Goal: Navigation & Orientation: Find specific page/section

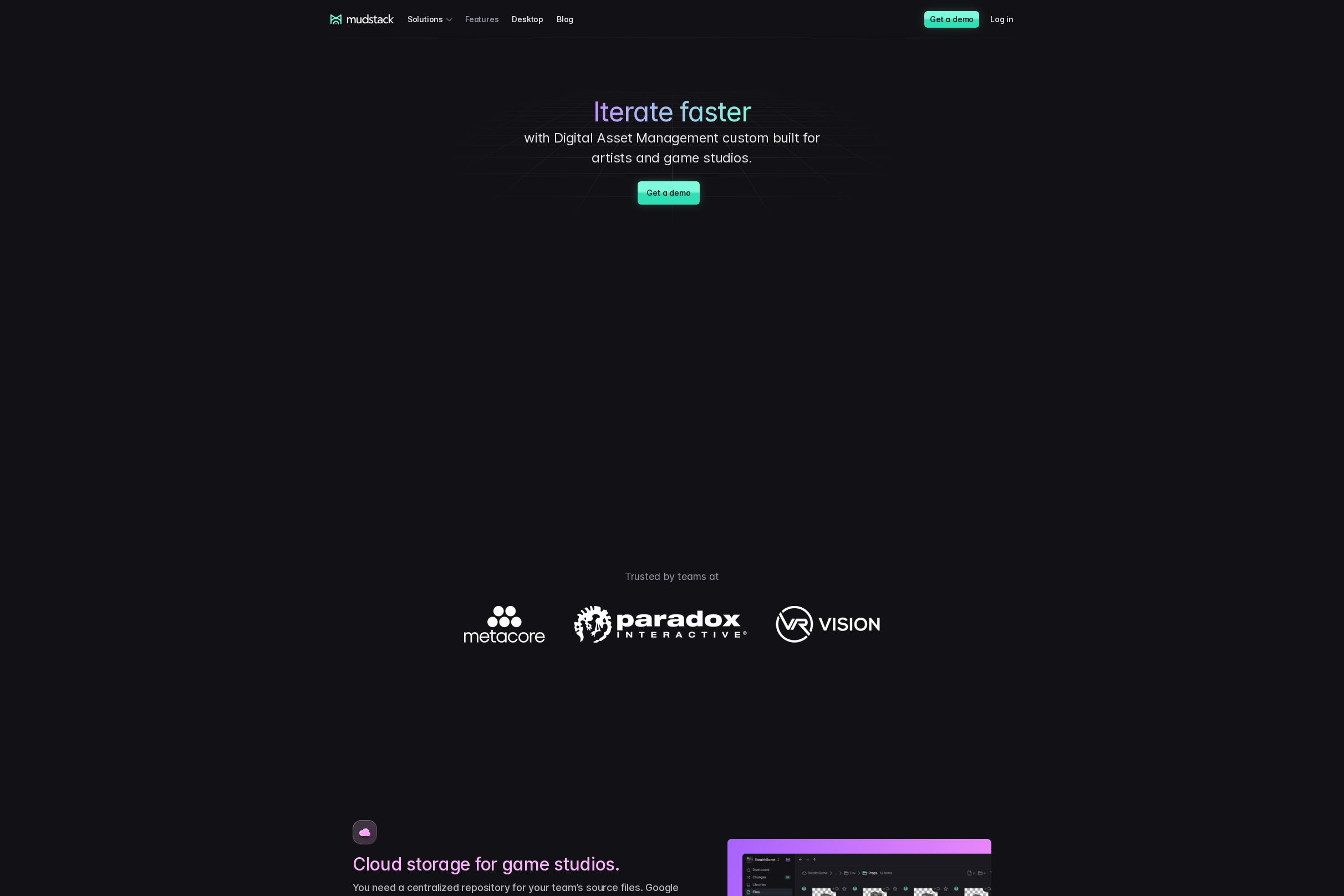
click at [478, 21] on link "Features" at bounding box center [489, 19] width 47 height 20
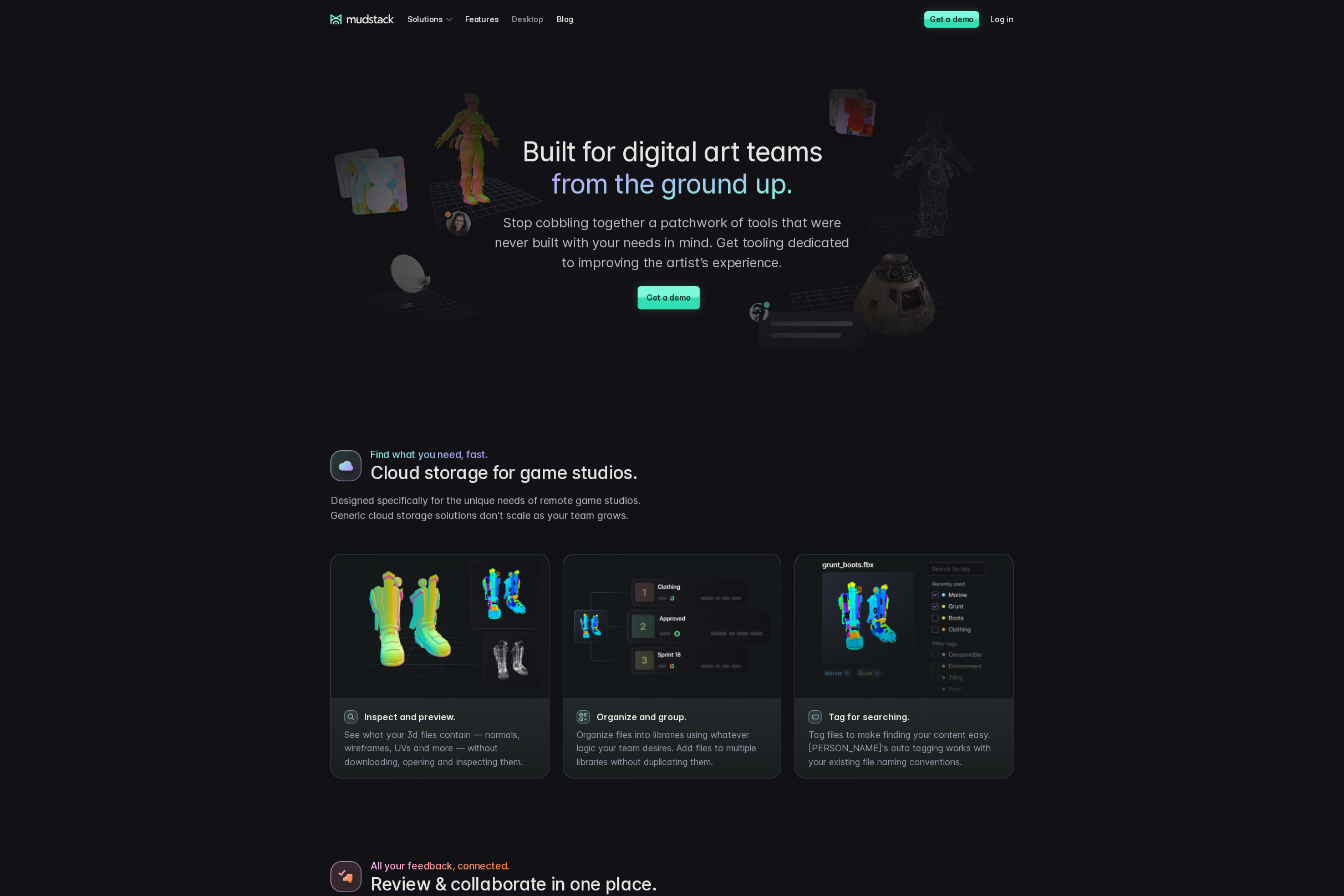
click at [513, 20] on link "Desktop" at bounding box center [534, 19] width 45 height 20
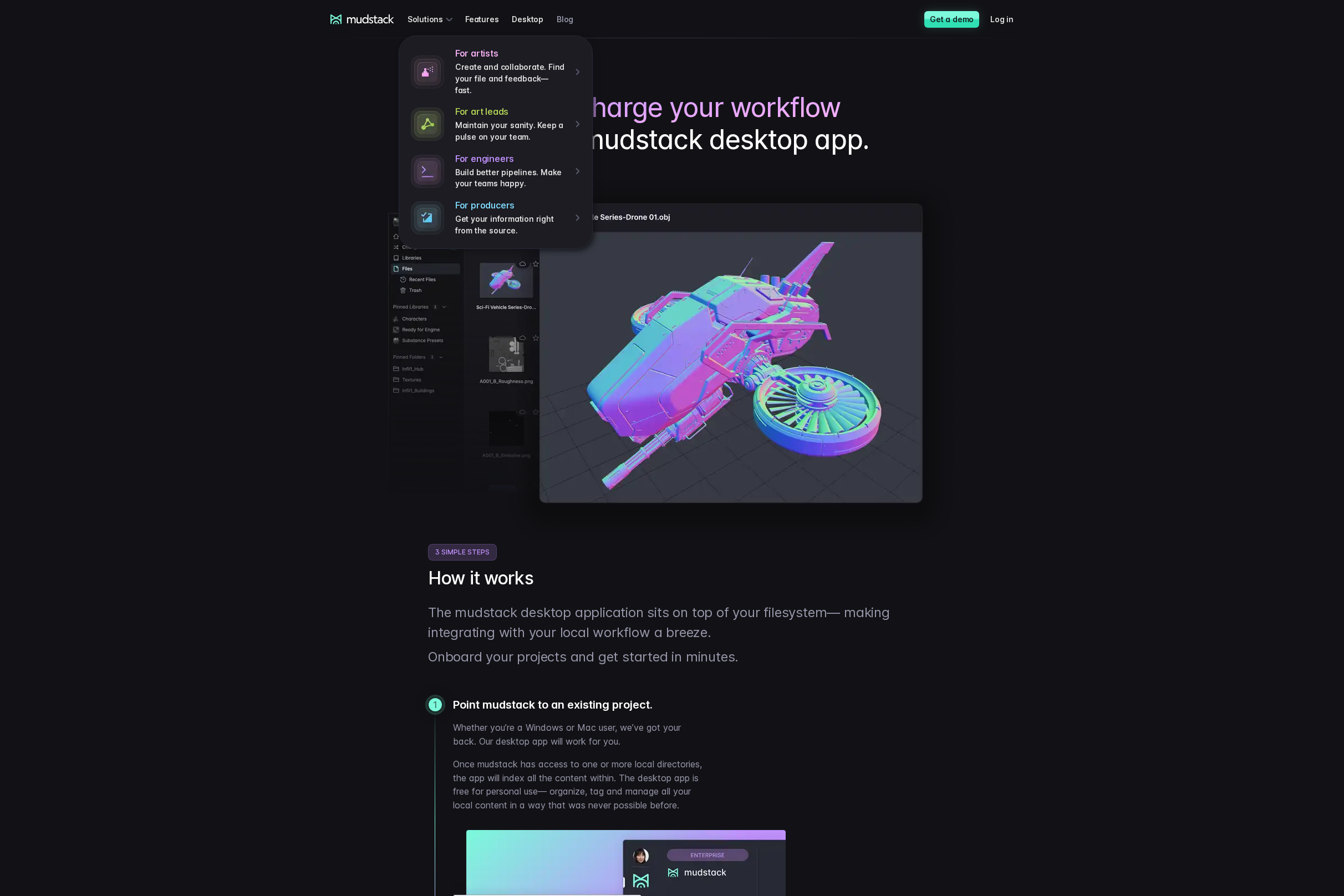
click at [565, 18] on link "Blog" at bounding box center [572, 19] width 30 height 20
